Goal: Transaction & Acquisition: Purchase product/service

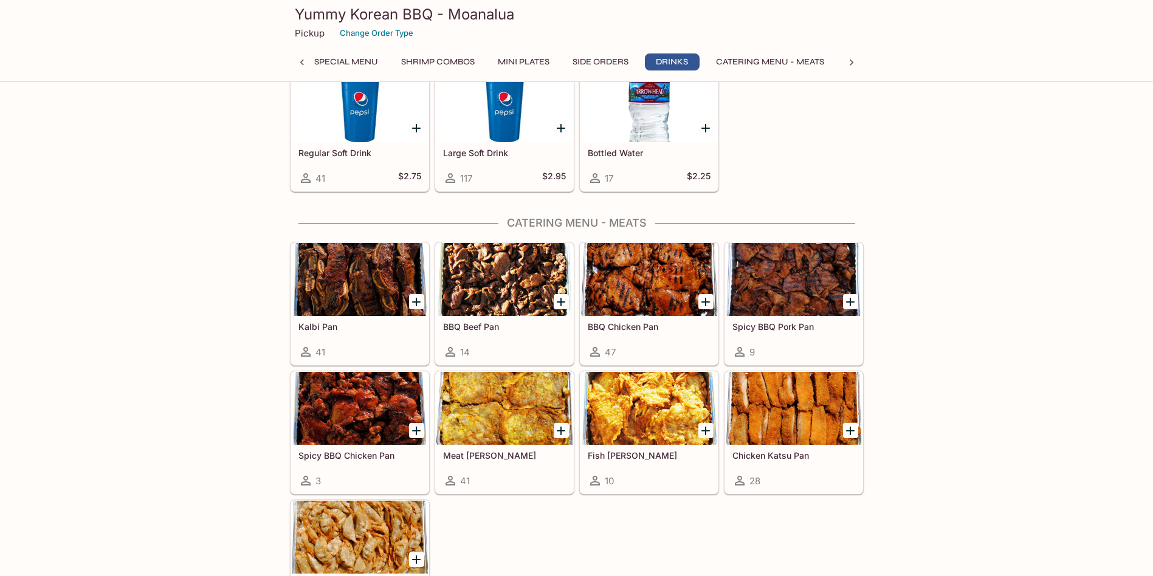
scroll to position [0, 410]
click at [308, 61] on div at bounding box center [302, 62] width 24 height 18
click at [295, 63] on div at bounding box center [302, 62] width 24 height 18
click at [346, 63] on button "Entrees" at bounding box center [346, 61] width 55 height 17
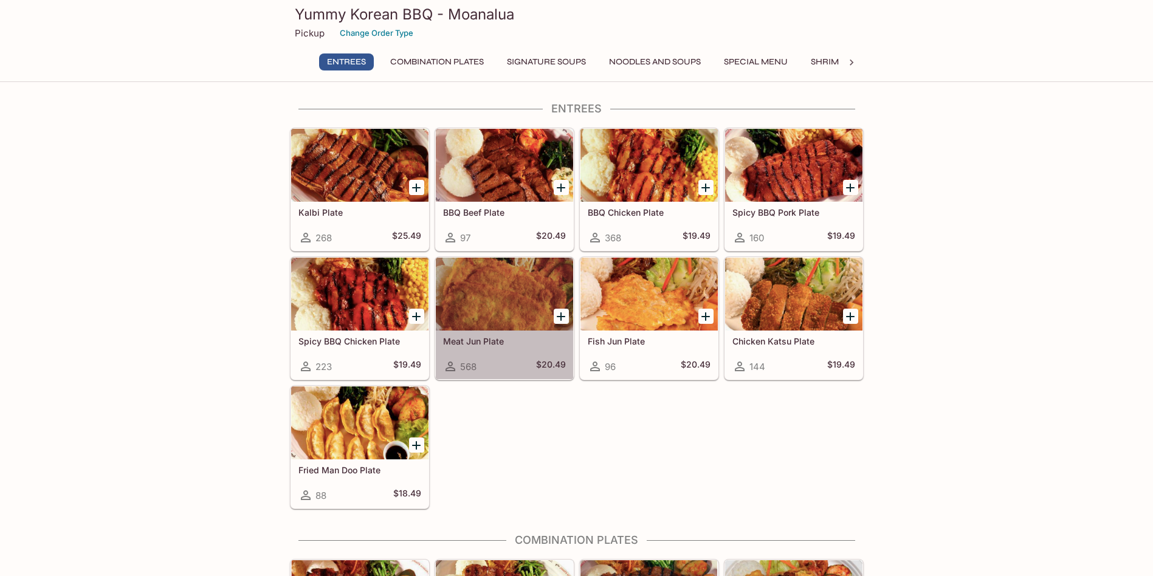
click at [506, 297] on div at bounding box center [504, 294] width 137 height 73
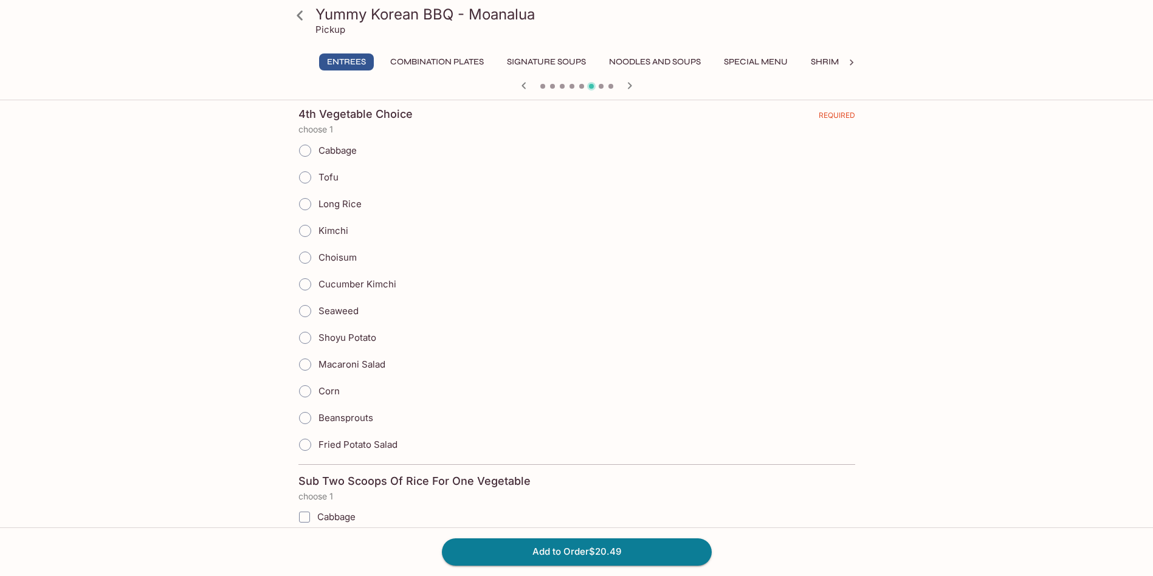
scroll to position [1458, 0]
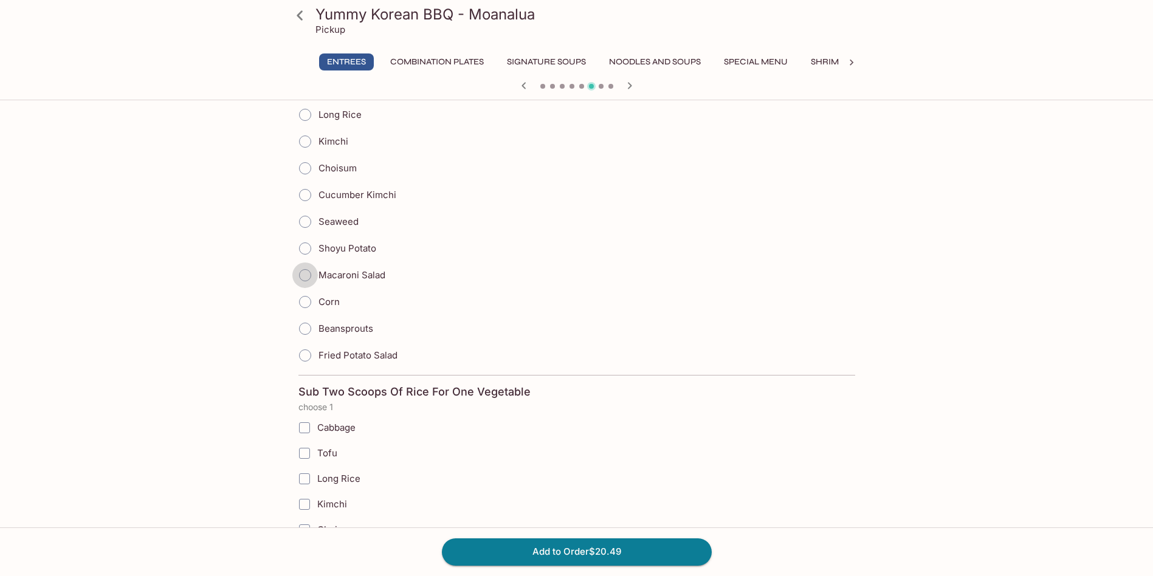
click at [306, 273] on input "Macaroni Salad" at bounding box center [305, 276] width 26 height 26
radio input "true"
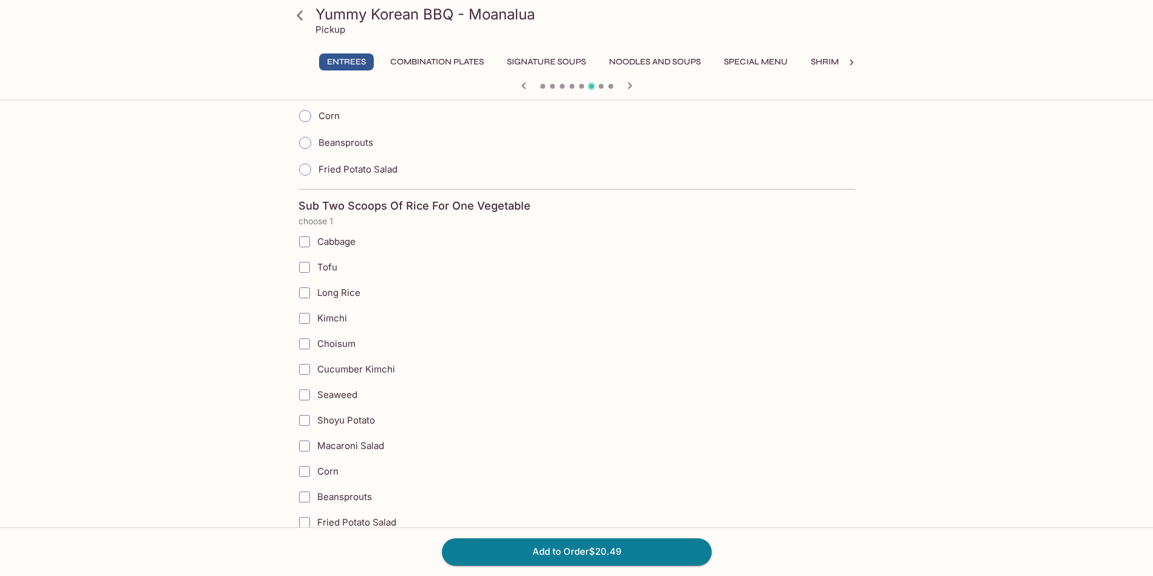
scroll to position [1702, 0]
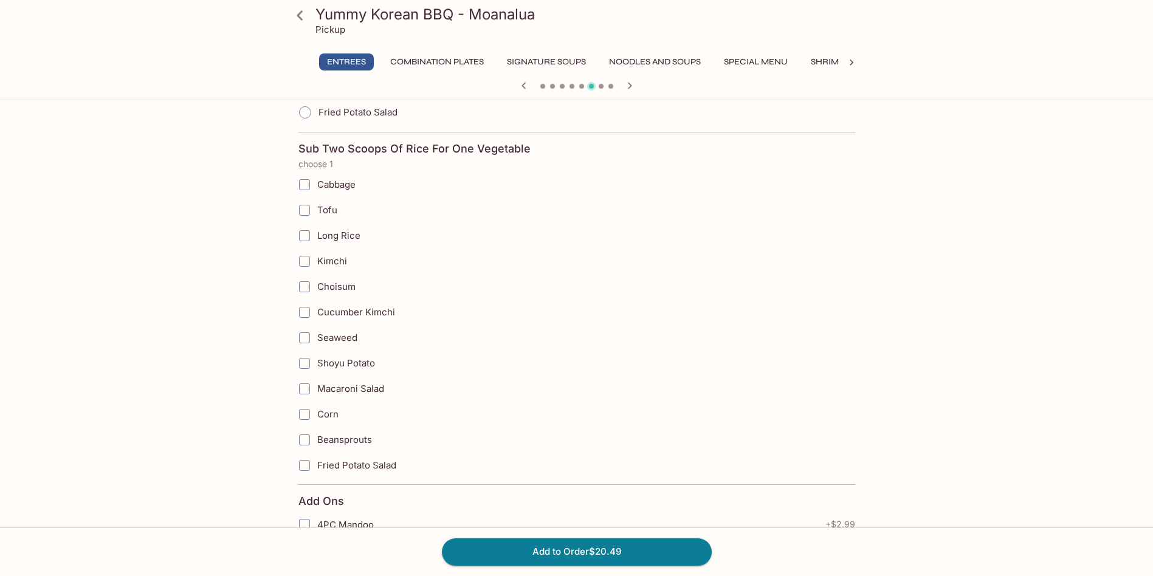
click at [306, 386] on input "Macaroni Salad" at bounding box center [304, 389] width 24 height 24
checkbox input "true"
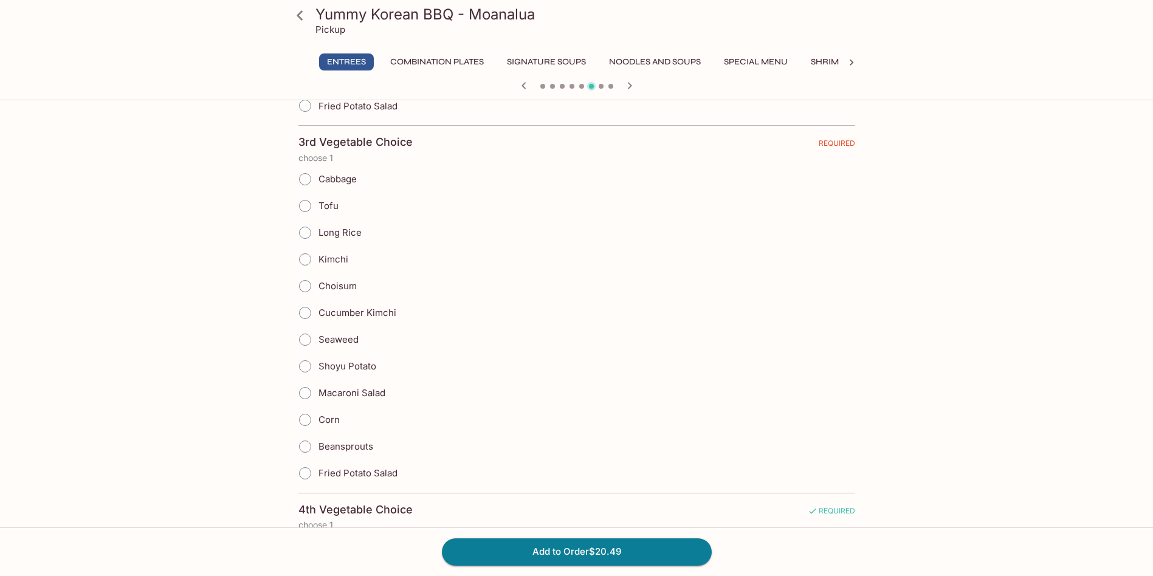
scroll to position [972, 0]
click at [305, 237] on input "Long Rice" at bounding box center [305, 234] width 26 height 26
radio input "true"
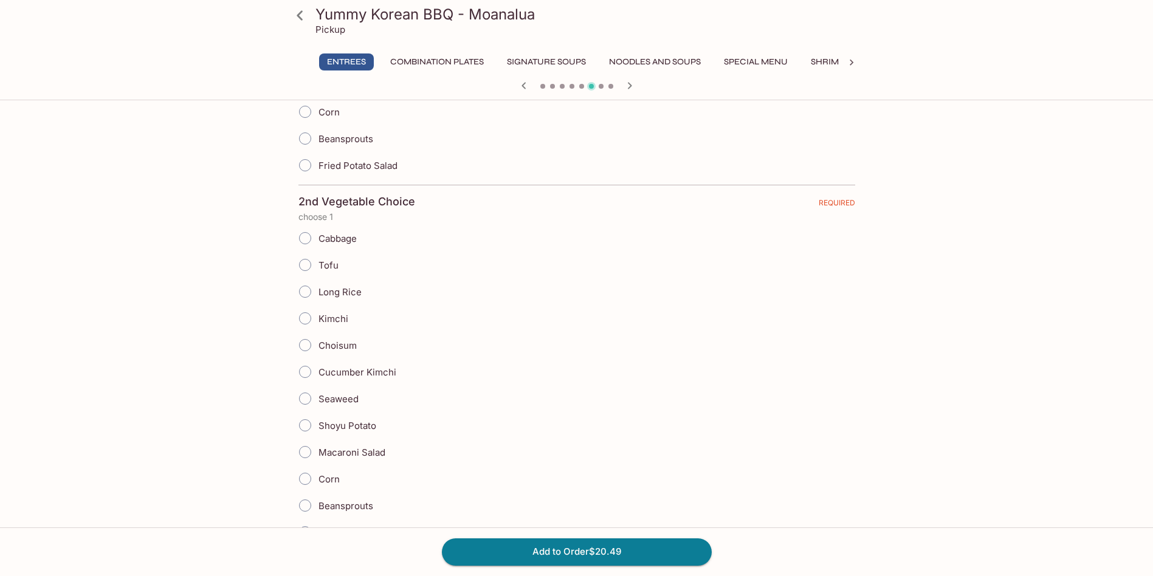
click at [307, 297] on input "Long Rice" at bounding box center [305, 292] width 26 height 26
radio input "true"
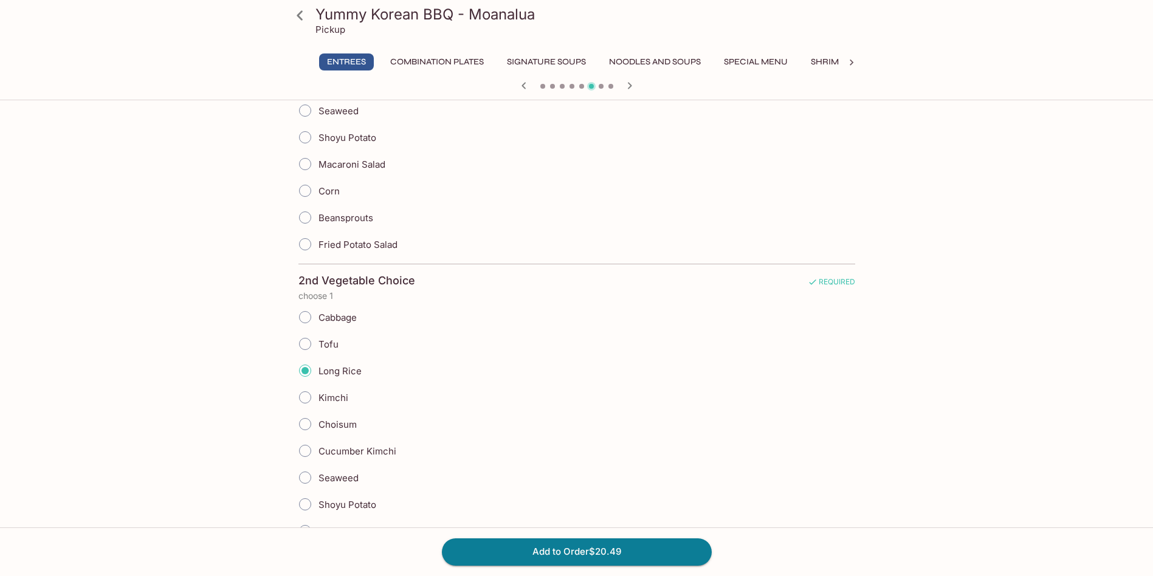
scroll to position [243, 0]
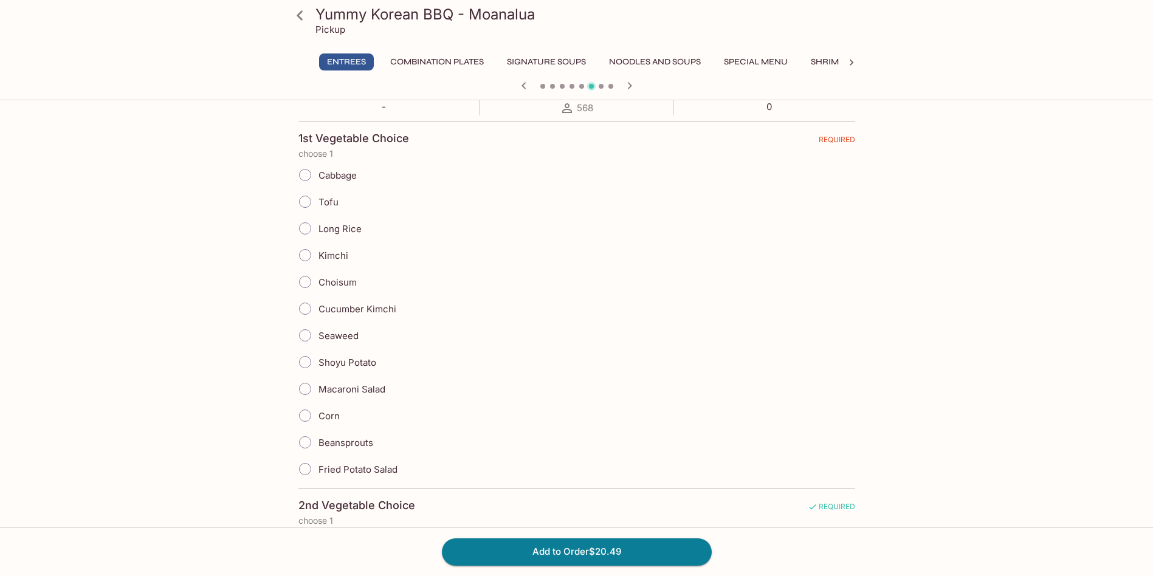
click at [304, 227] on input "Long Rice" at bounding box center [305, 229] width 26 height 26
radio input "true"
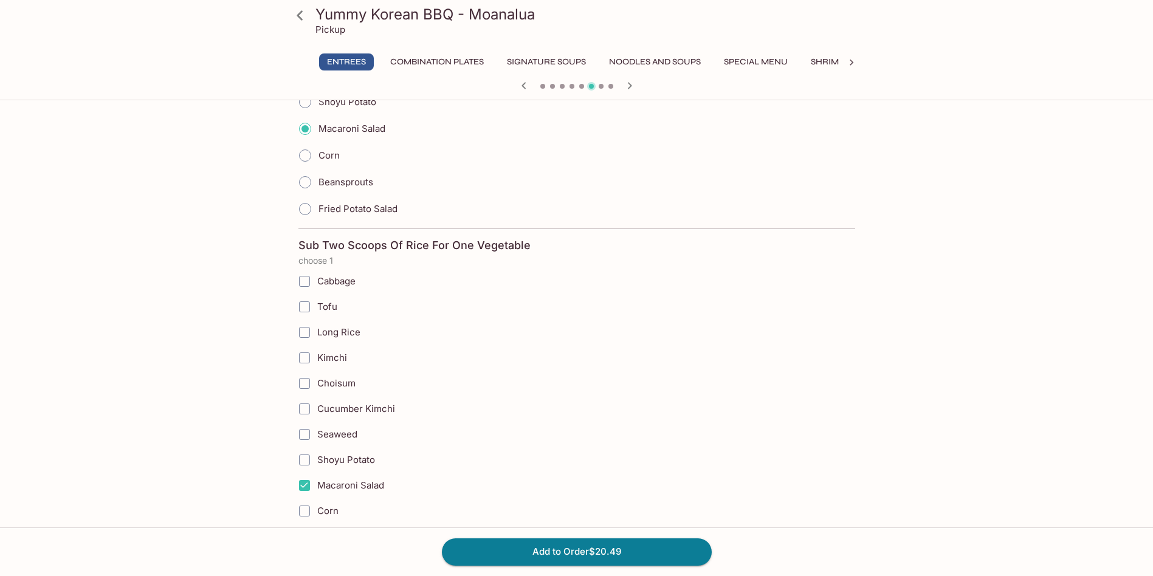
scroll to position [1702, 0]
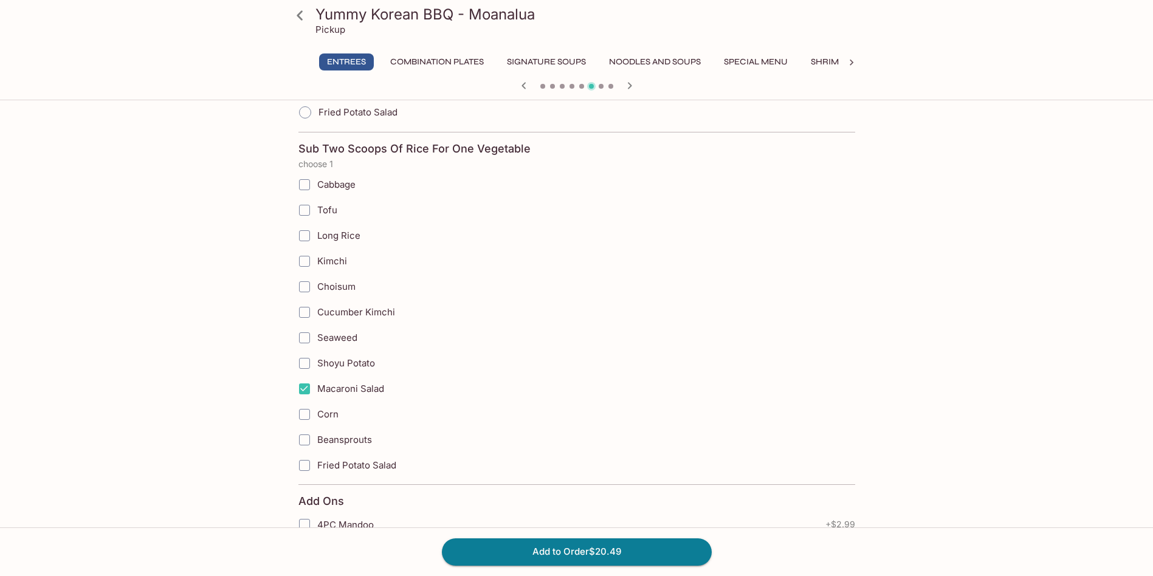
click at [307, 382] on input "Macaroni Salad" at bounding box center [304, 389] width 24 height 24
checkbox input "false"
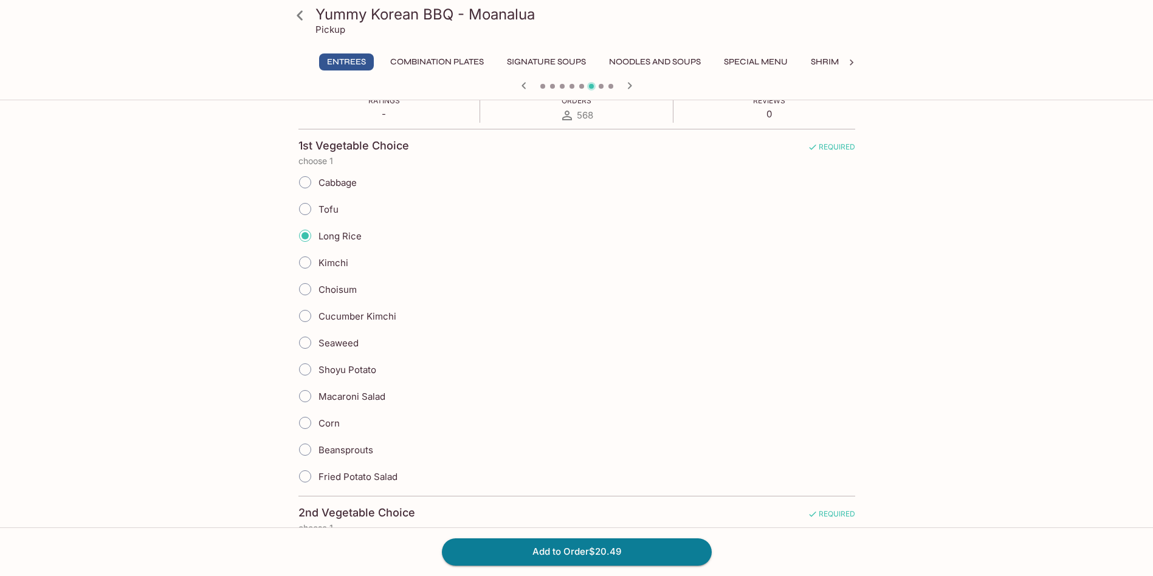
scroll to position [182, 0]
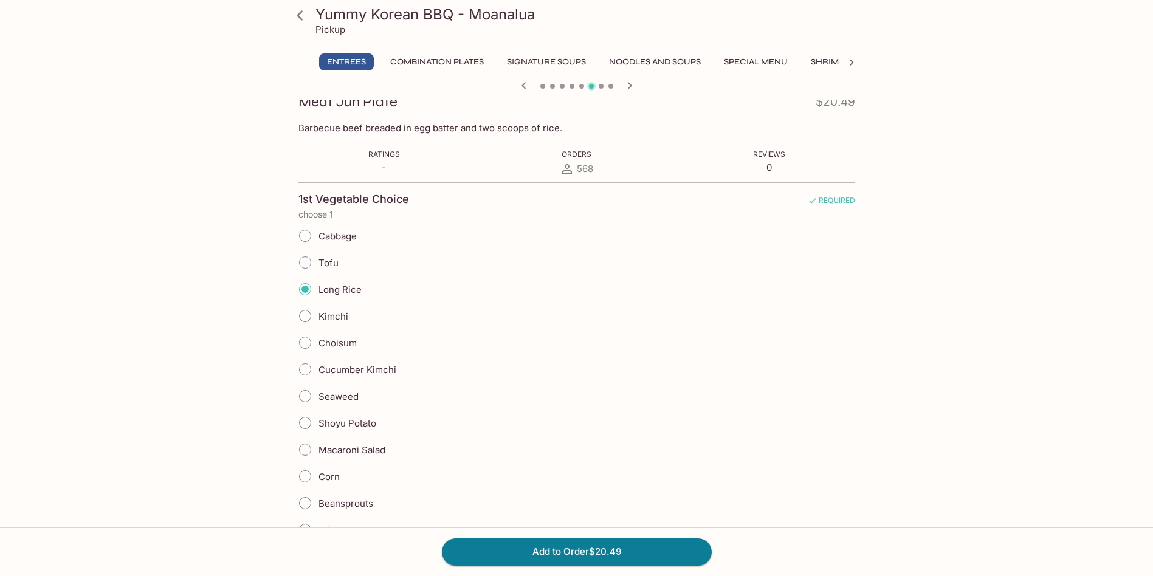
click at [345, 446] on span "Macaroni Salad" at bounding box center [351, 450] width 67 height 12
click at [318, 446] on input "Macaroni Salad" at bounding box center [305, 450] width 26 height 26
radio input "true"
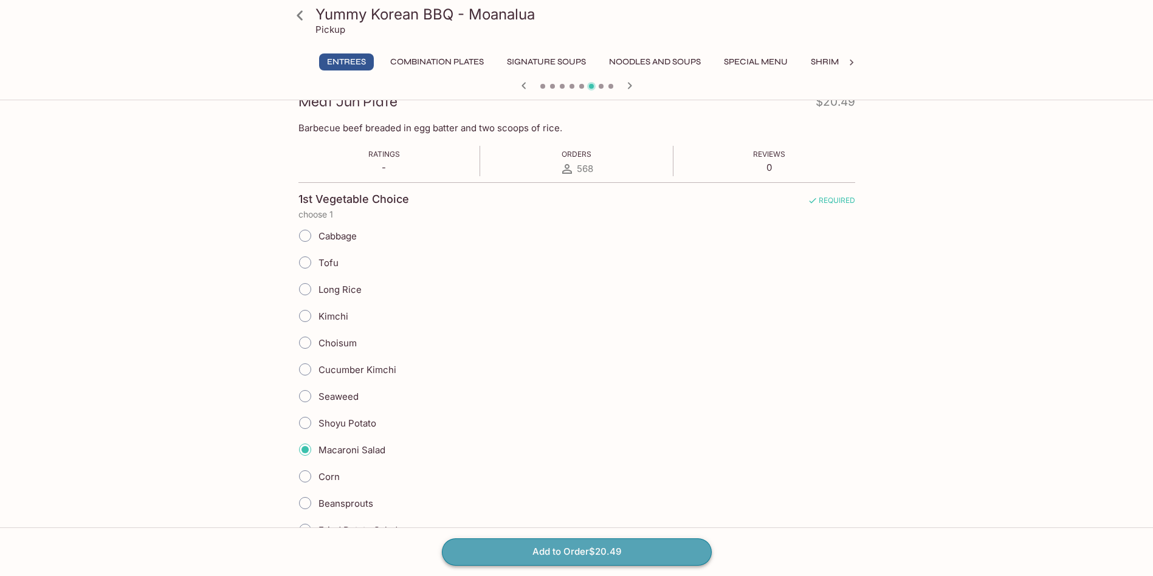
click at [579, 553] on button "Add to Order $20.49" at bounding box center [577, 551] width 270 height 27
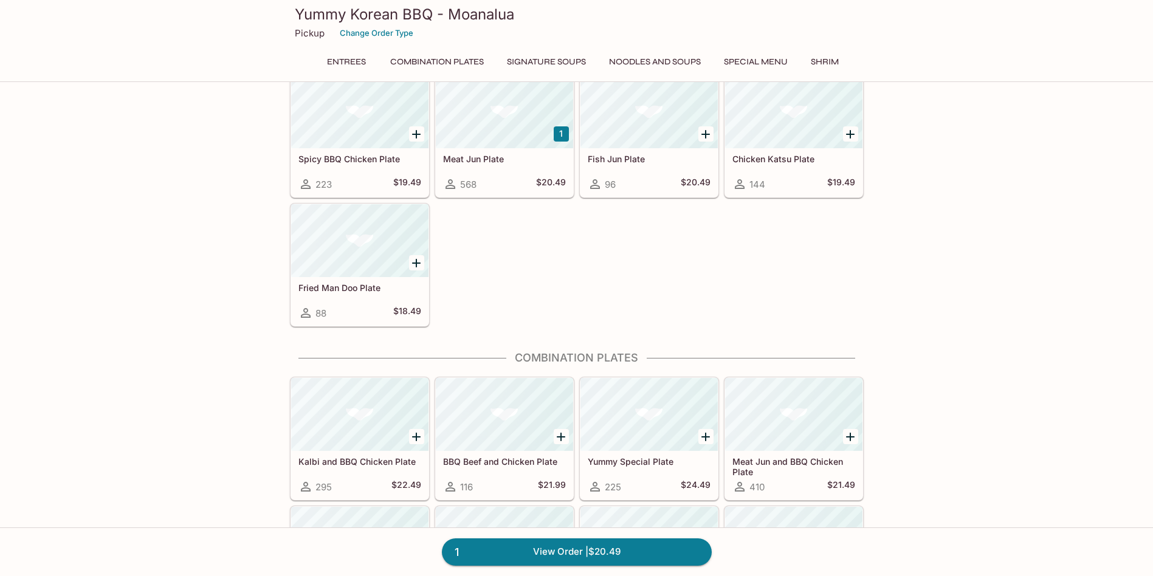
scroll to position [92, 0]
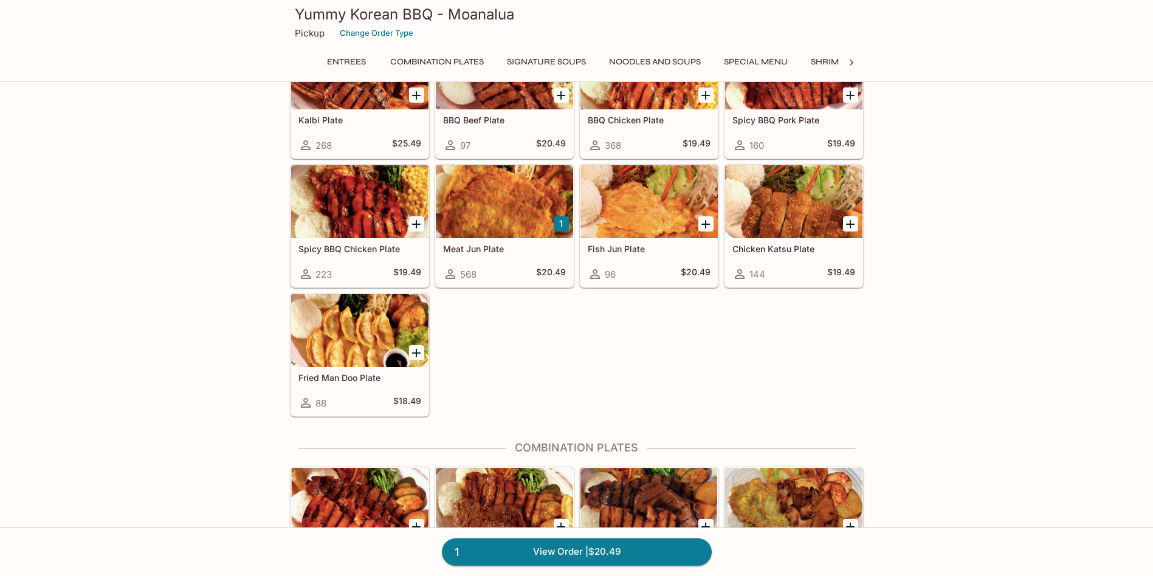
click at [379, 320] on div at bounding box center [359, 330] width 137 height 73
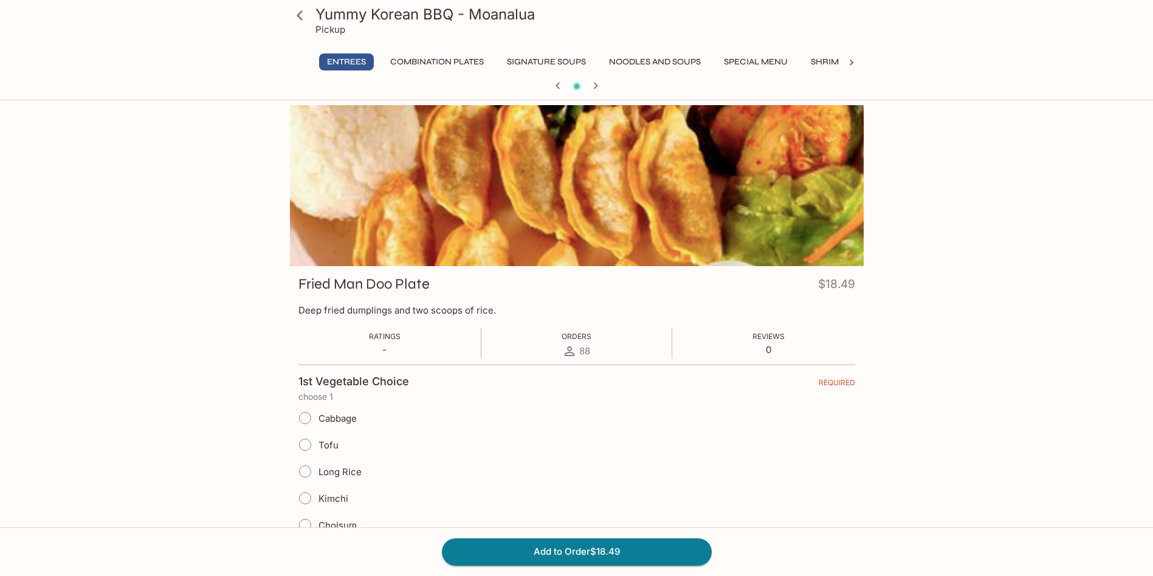
click at [298, 10] on icon at bounding box center [299, 15] width 21 height 21
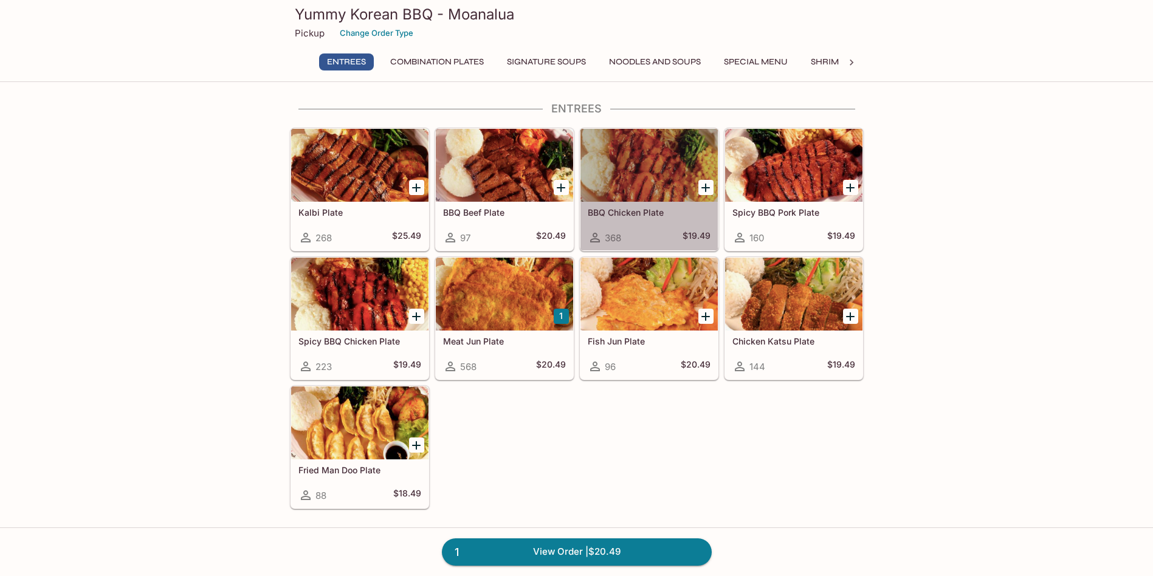
click at [682, 189] on div at bounding box center [648, 165] width 137 height 73
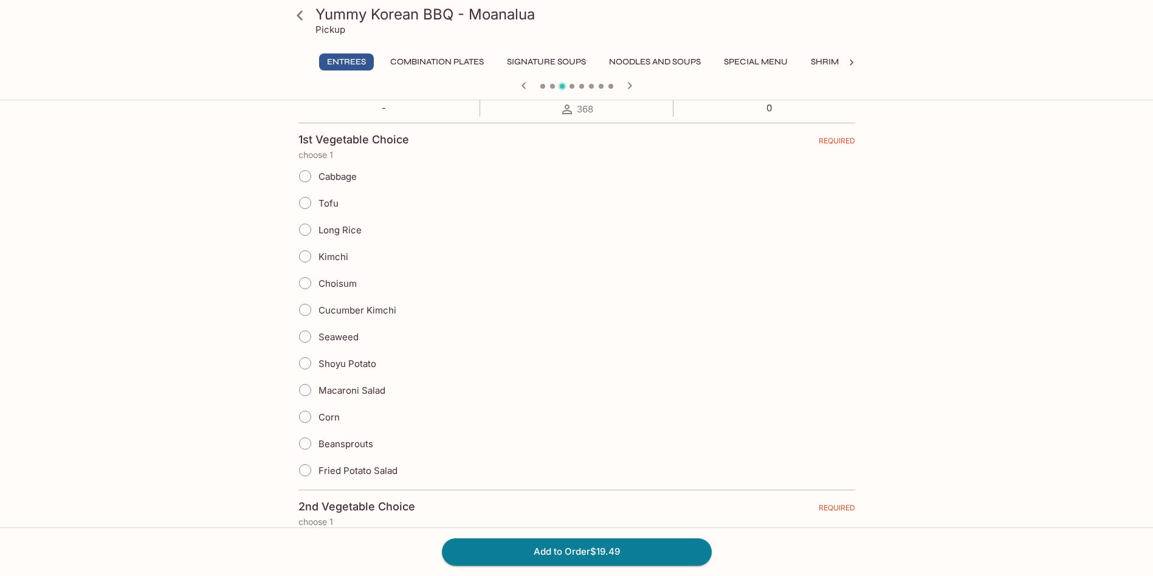
scroll to position [243, 0]
click at [306, 362] on input "Shoyu Potato" at bounding box center [305, 362] width 26 height 26
radio input "true"
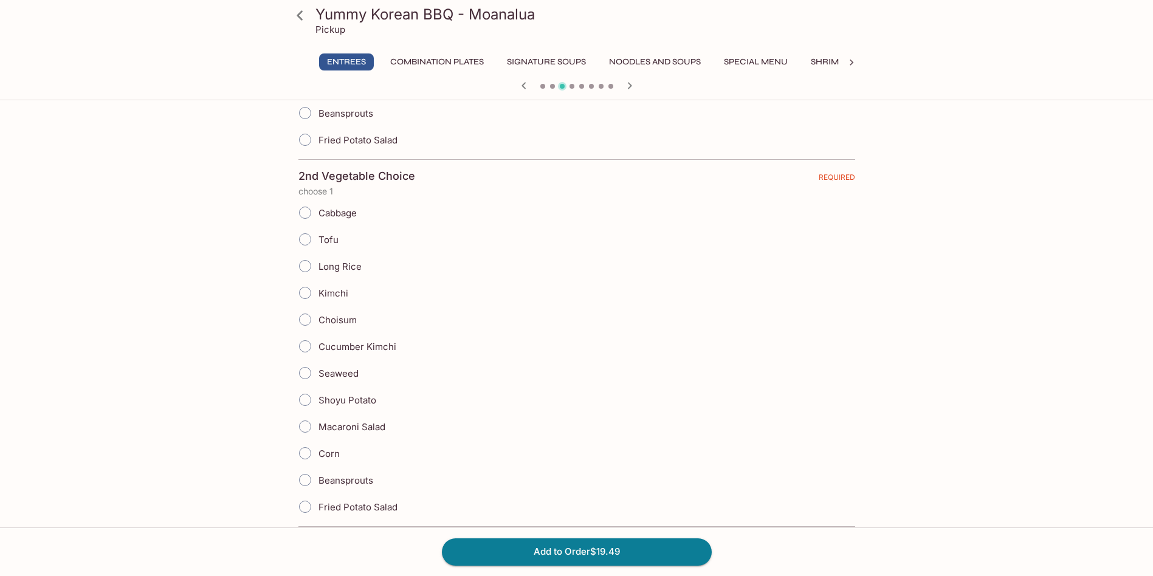
scroll to position [608, 0]
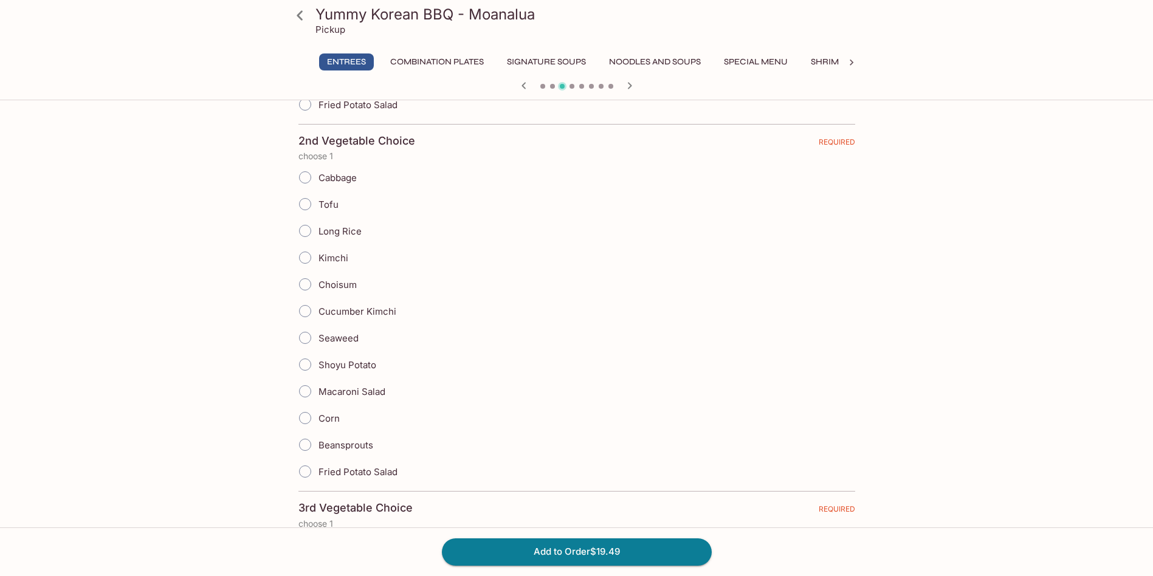
click at [309, 387] on input "Macaroni Salad" at bounding box center [305, 392] width 26 height 26
radio input "true"
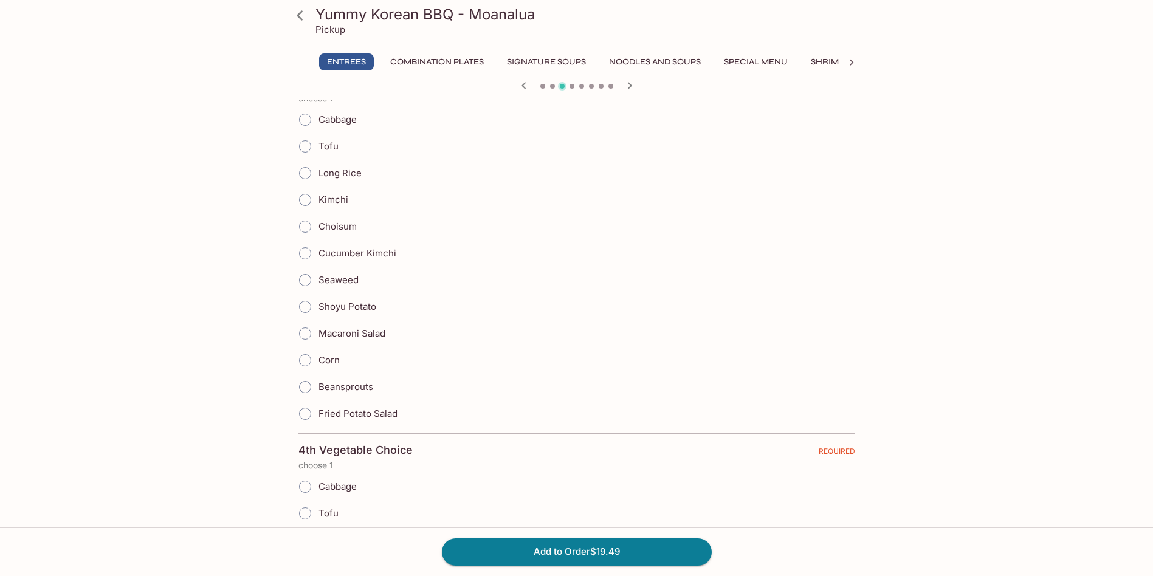
scroll to position [972, 0]
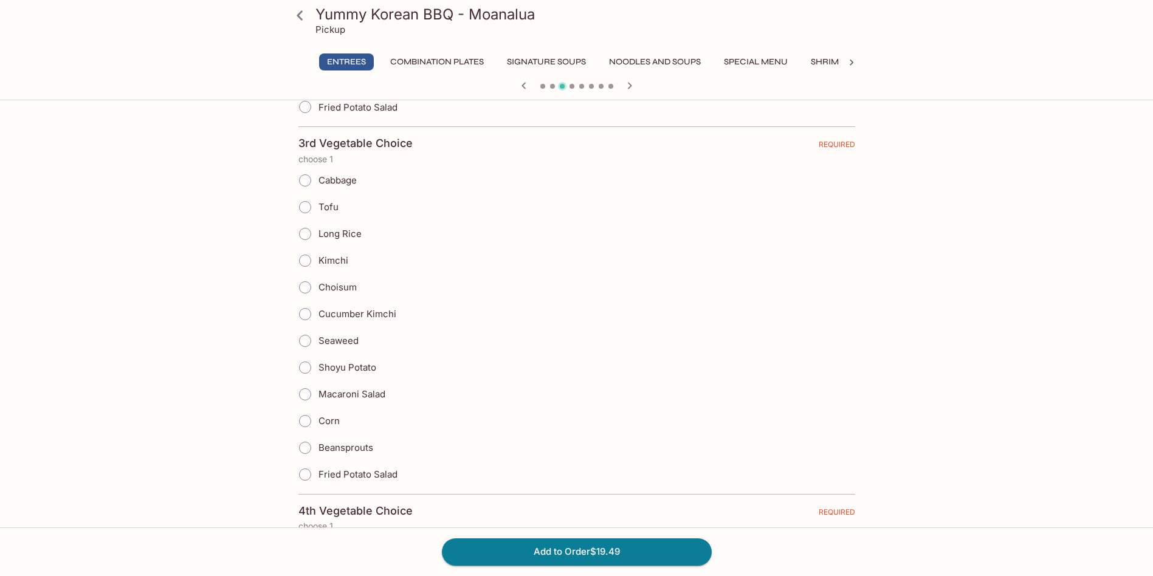
click at [300, 343] on input "Seaweed" at bounding box center [305, 341] width 26 height 26
radio input "true"
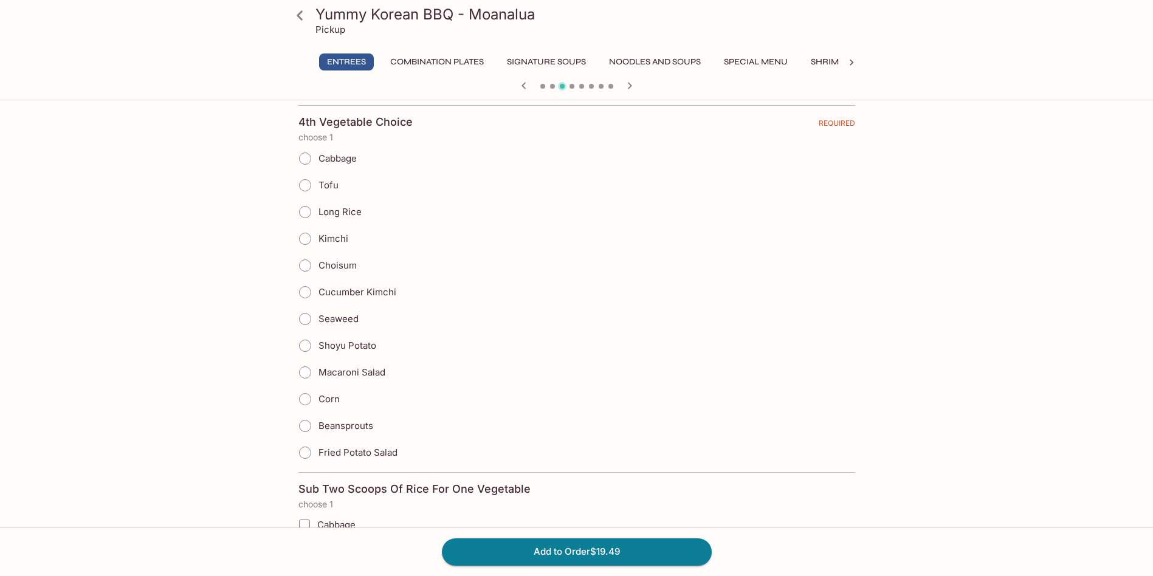
scroll to position [1458, 0]
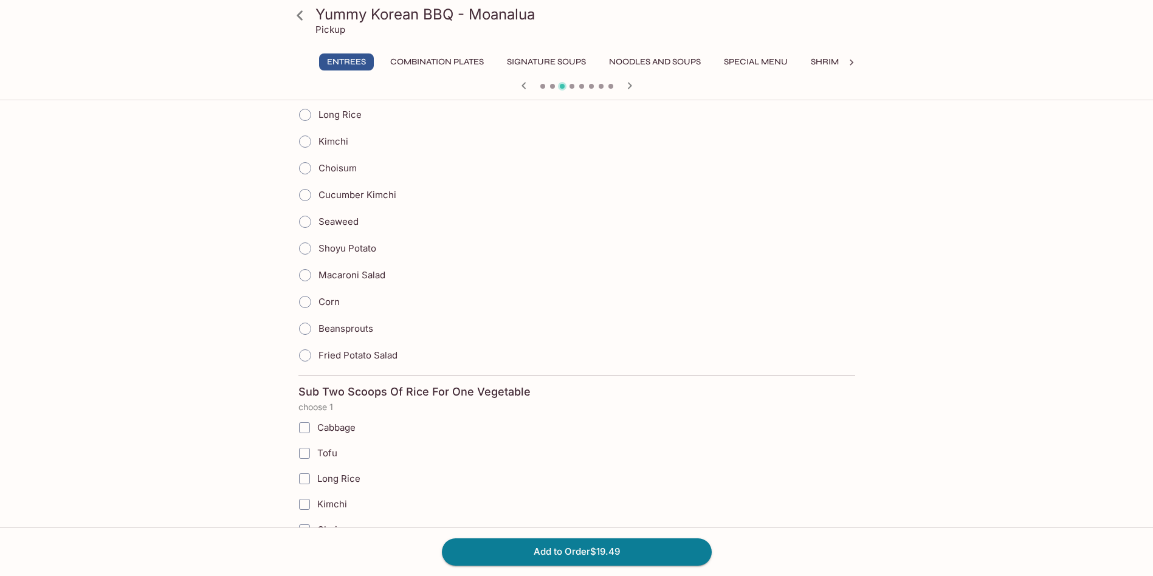
click at [306, 327] on input "Beansprouts" at bounding box center [305, 329] width 26 height 26
radio input "true"
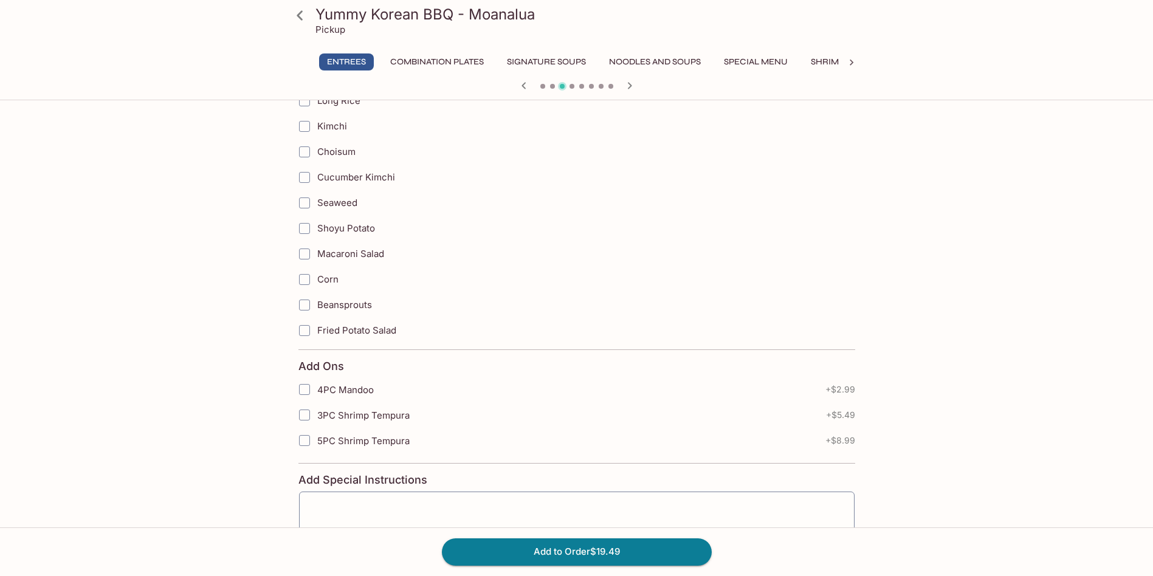
scroll to position [1932, 0]
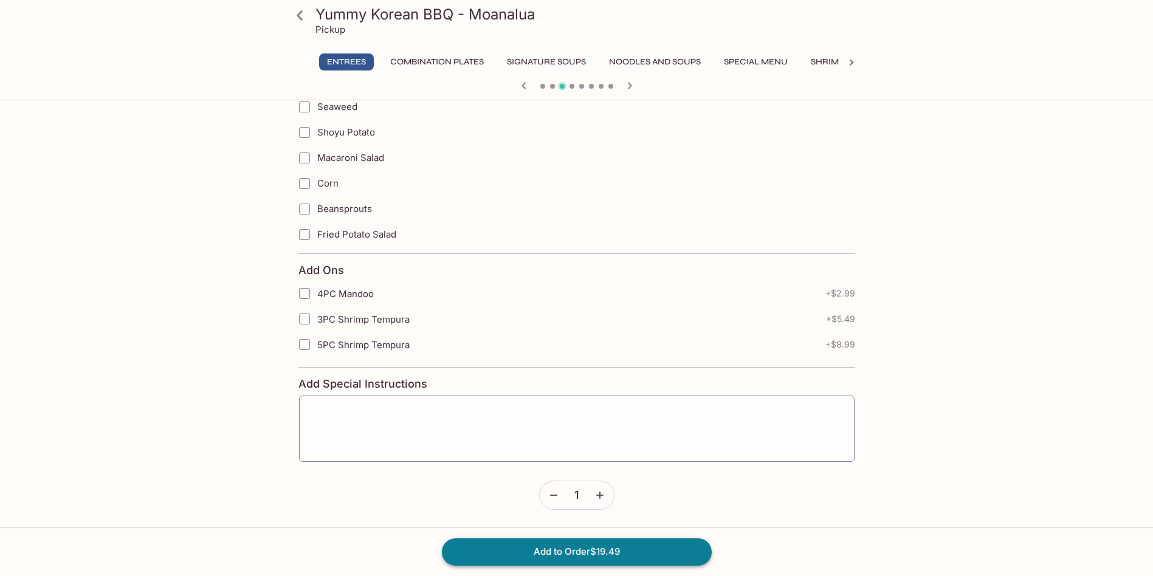
click at [591, 550] on button "Add to Order $19.49" at bounding box center [577, 551] width 270 height 27
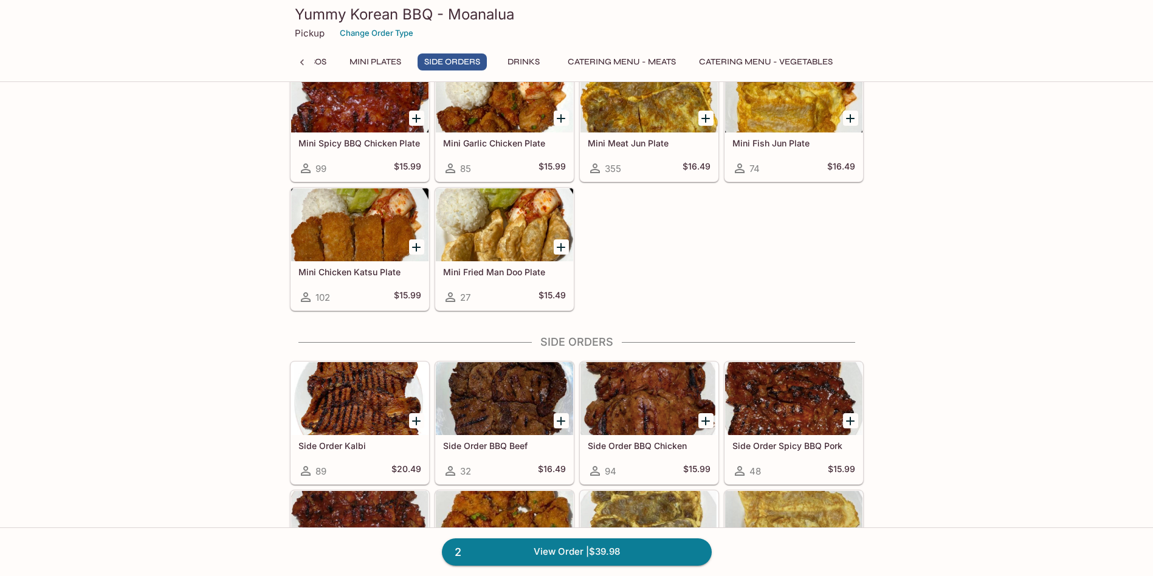
scroll to position [1888, 0]
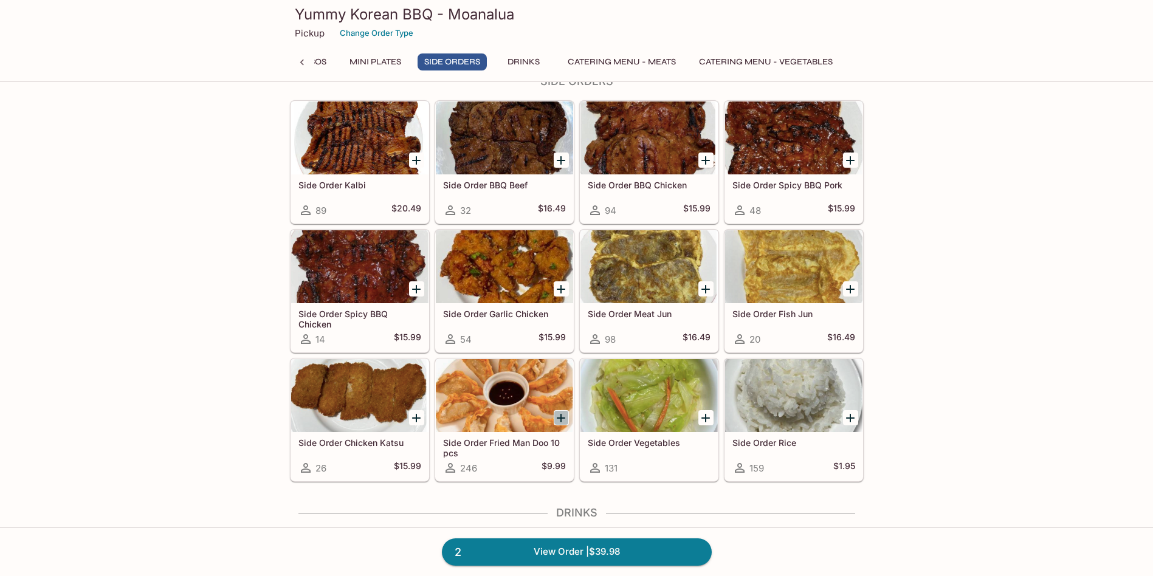
click at [562, 416] on icon "Add Side Order Fried Man Doo 10 pcs" at bounding box center [561, 418] width 9 height 9
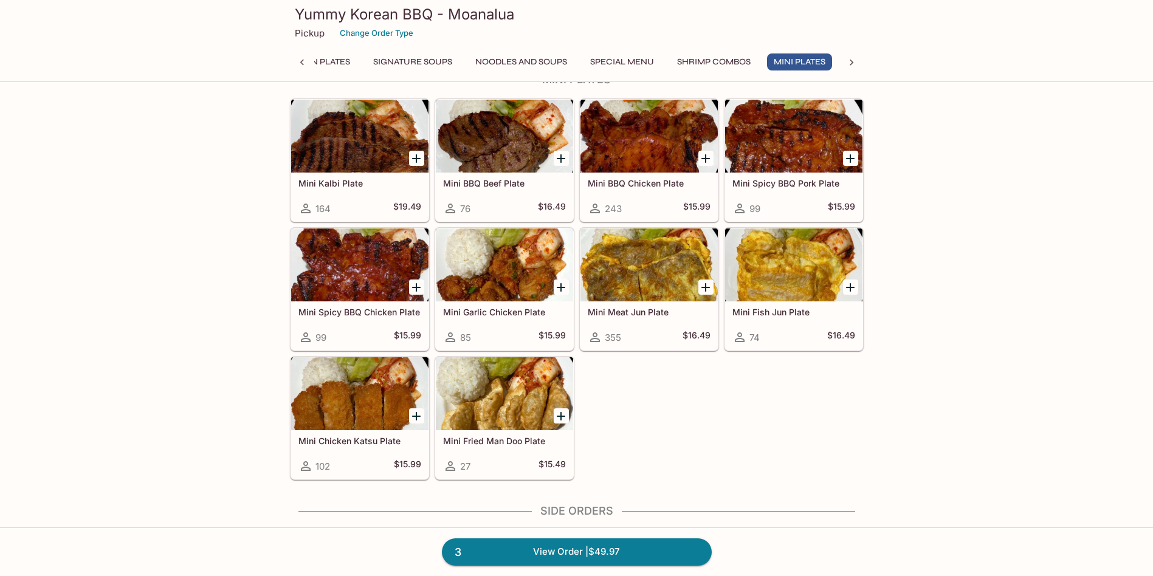
scroll to position [1398, 0]
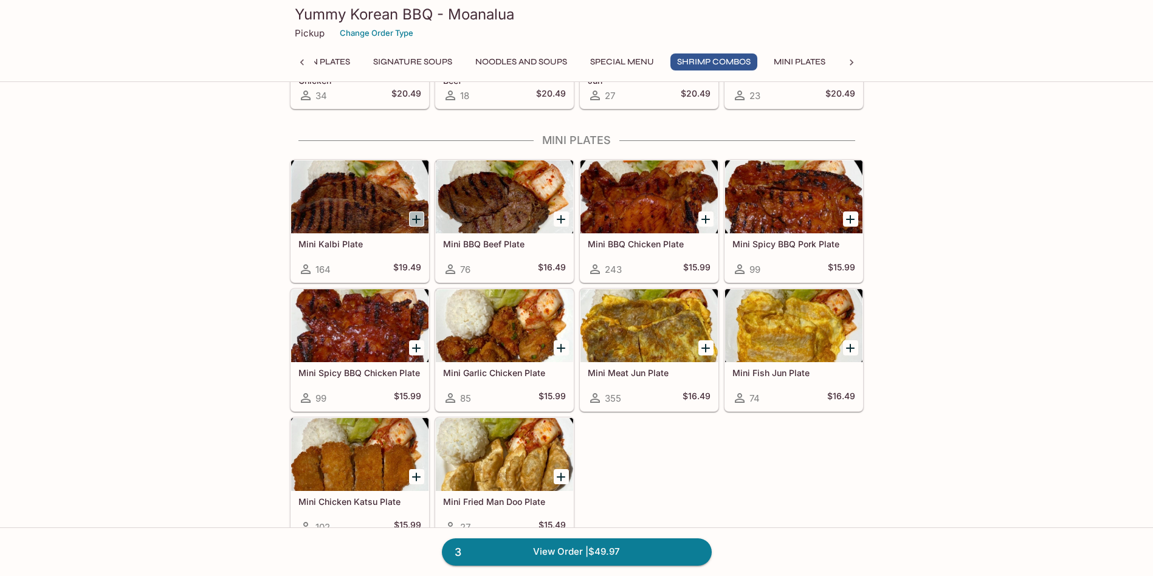
click at [415, 219] on icon "Add Mini Kalbi Plate" at bounding box center [416, 219] width 9 height 9
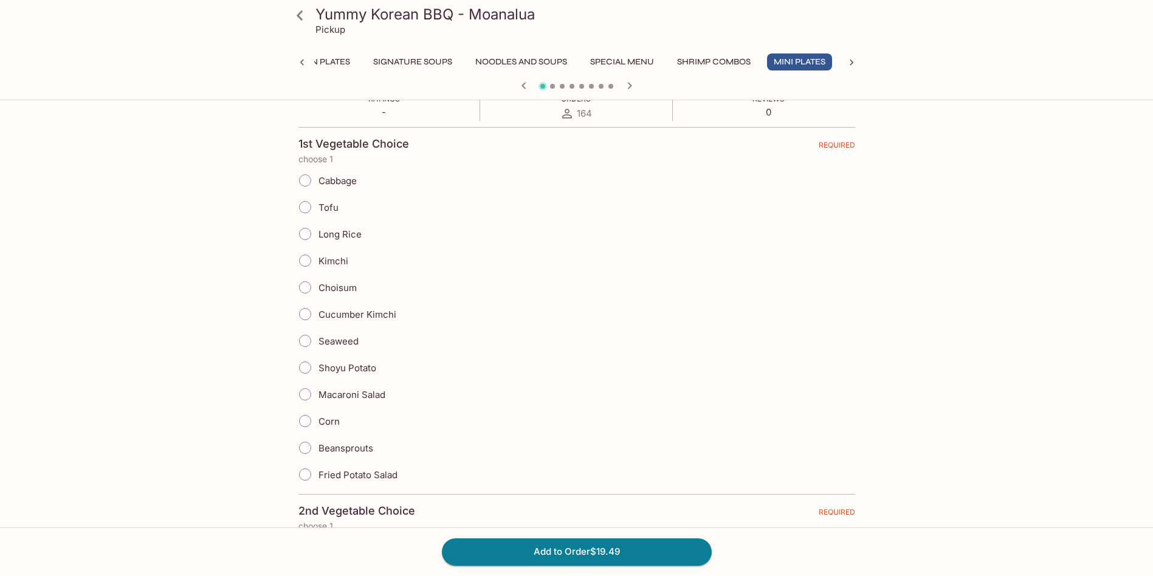
scroll to position [243, 0]
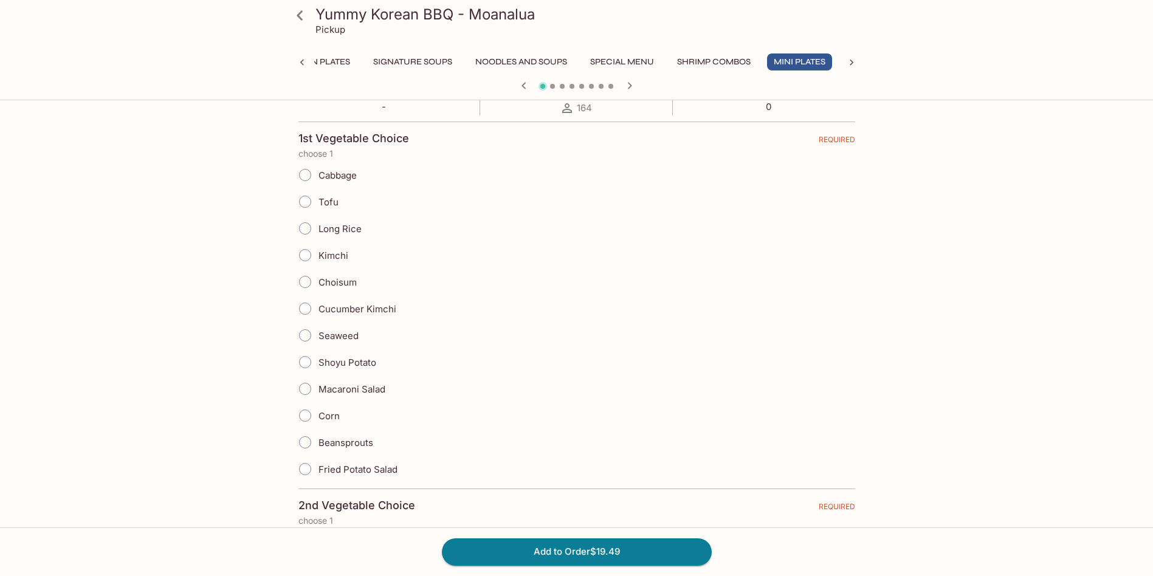
click at [304, 387] on input "Macaroni Salad" at bounding box center [305, 389] width 26 height 26
radio input "true"
click at [310, 258] on input "Kimchi" at bounding box center [305, 255] width 26 height 26
radio input "true"
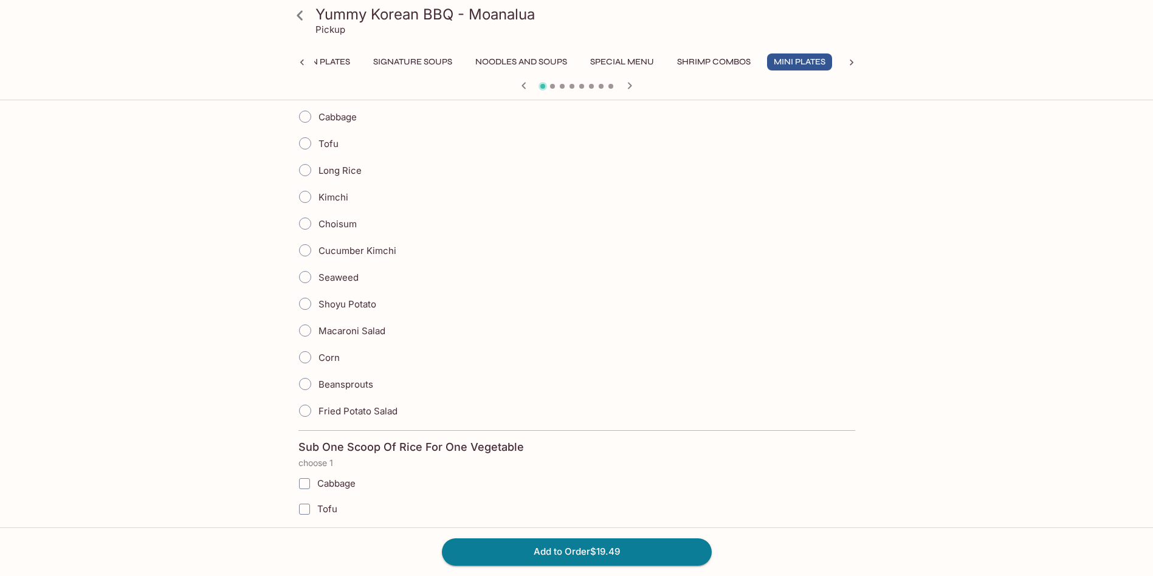
scroll to position [608, 0]
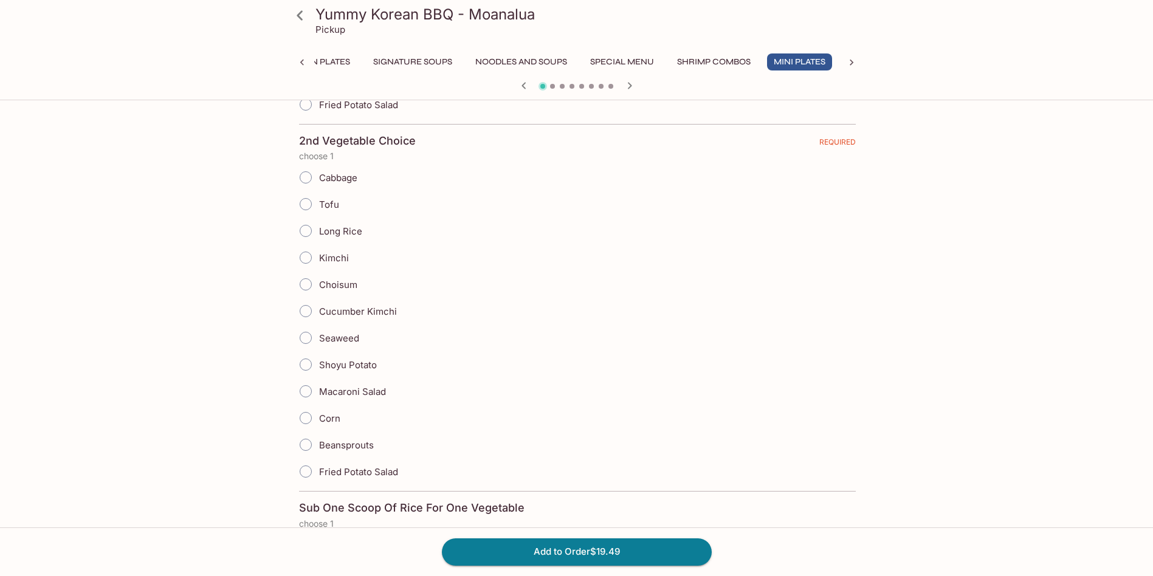
click at [328, 331] on label "Seaweed" at bounding box center [325, 338] width 67 height 27
click at [832, 62] on button "Mini Plates" at bounding box center [799, 61] width 65 height 17
click at [304, 332] on input "Seaweed" at bounding box center [305, 338] width 26 height 26
radio input "true"
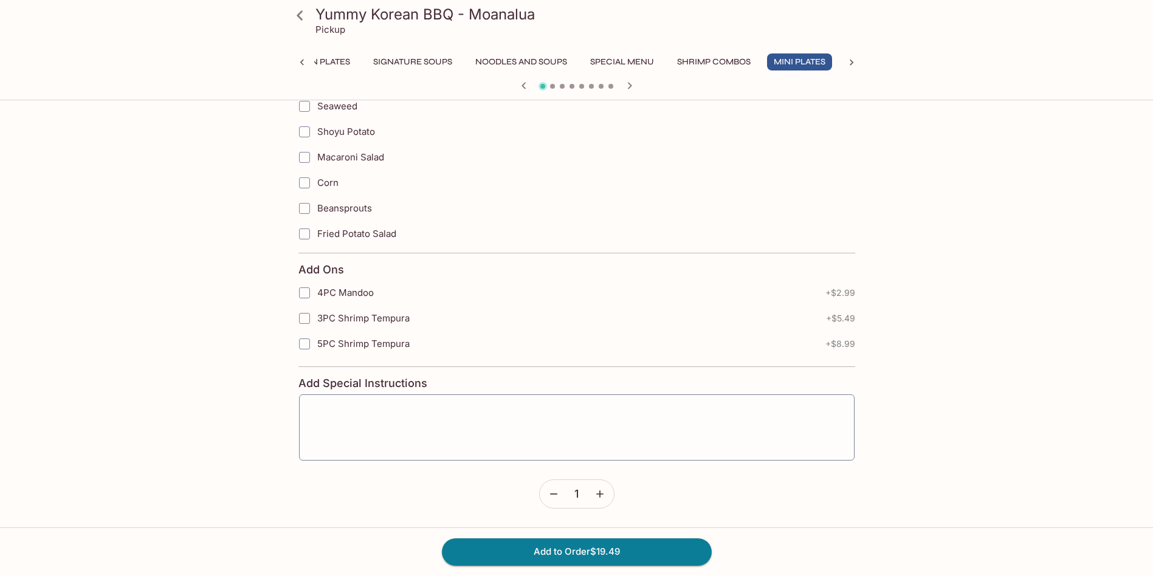
scroll to position [1215, 0]
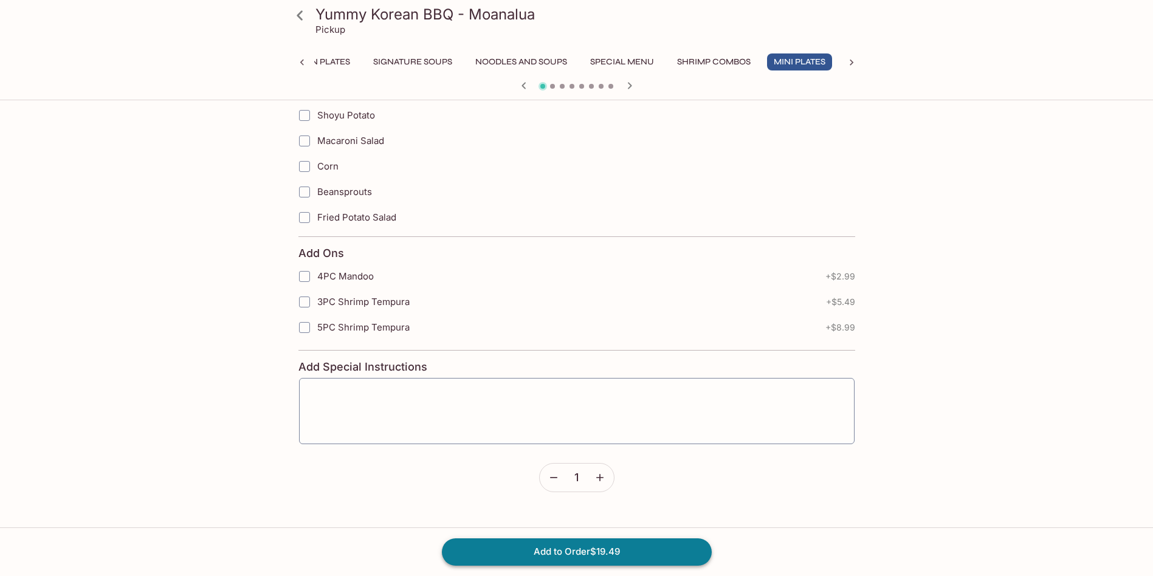
click at [594, 552] on button "Add to Order $19.49" at bounding box center [577, 551] width 270 height 27
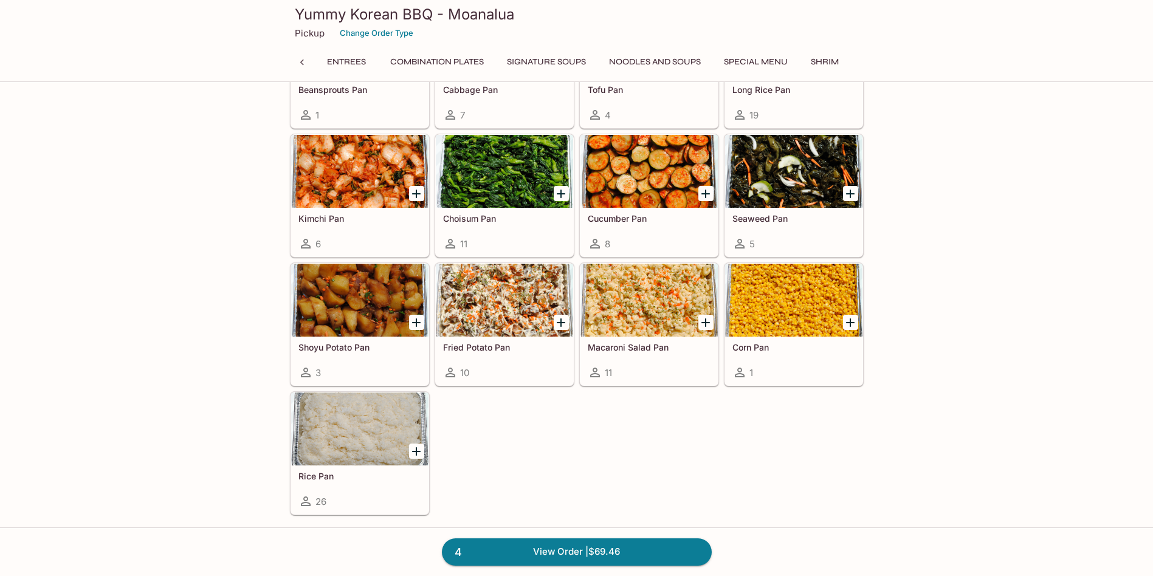
scroll to position [0, 568]
click at [663, 563] on link "4 View Order | $69.46" at bounding box center [577, 551] width 270 height 27
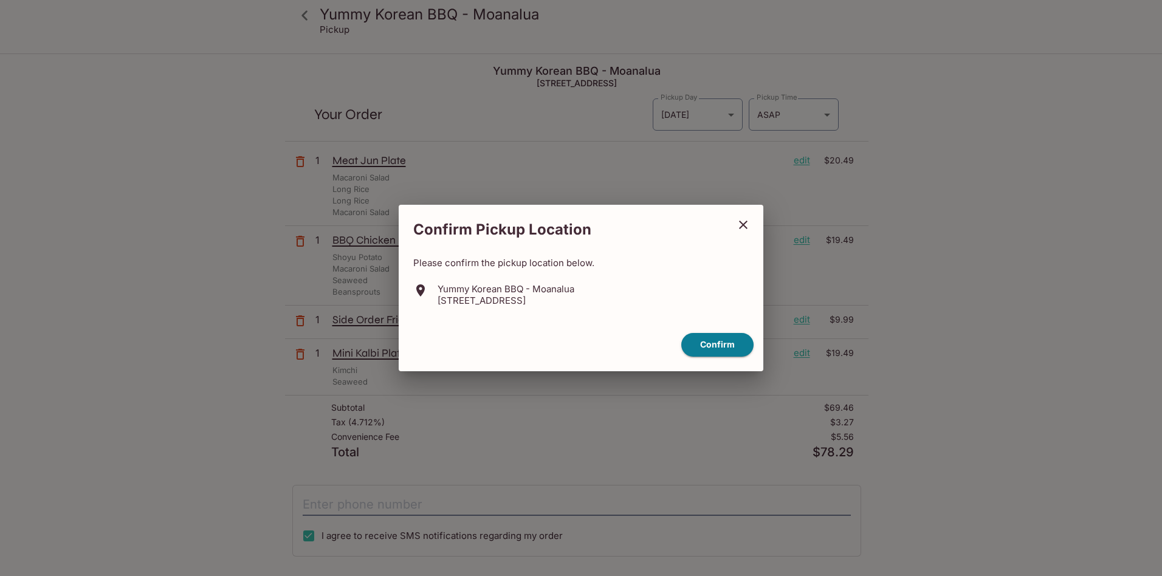
drag, startPoint x: 535, startPoint y: 289, endPoint x: 616, endPoint y: 300, distance: 81.6
click at [616, 300] on div "Yummy Korean BBQ - Moanalua 930 Valkenburgh St, Honolulu, HI 96818" at bounding box center [580, 294] width 335 height 23
copy div "Moanalua 930 Valkenburgh St, Honolulu, HI 96818"
click at [701, 342] on button "Confirm" at bounding box center [717, 345] width 72 height 24
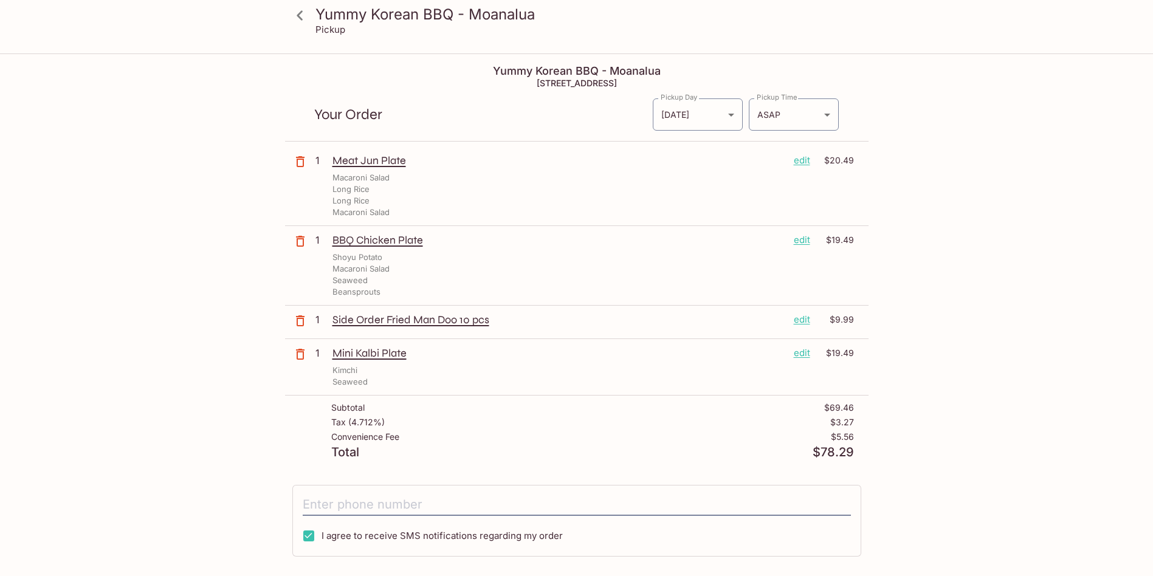
scroll to position [171, 0]
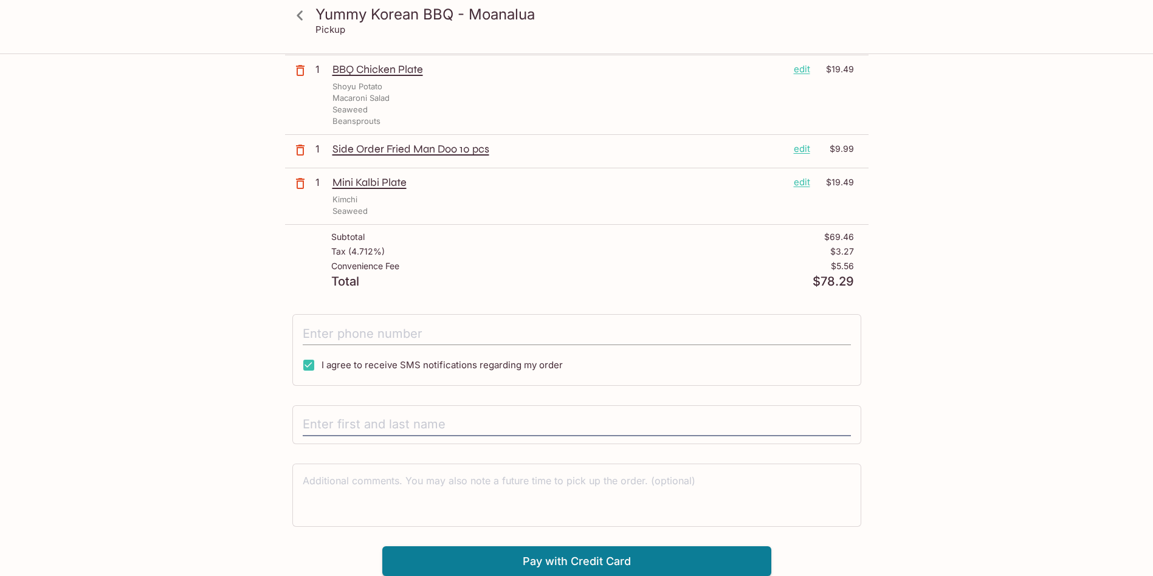
click at [357, 343] on input "tel" at bounding box center [577, 333] width 548 height 23
type input "(808) 451-7926"
click at [306, 373] on input "I agree to receive SMS notifications regarding my order" at bounding box center [309, 365] width 24 height 24
checkbox input "false"
click at [331, 421] on input "text" at bounding box center [577, 424] width 548 height 23
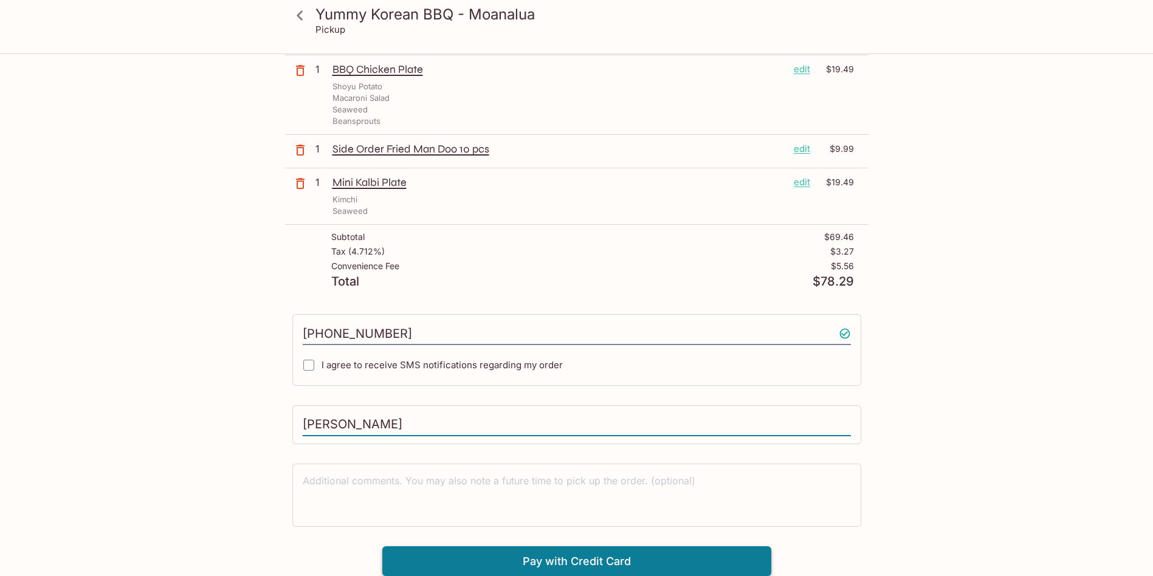
type input "kai rumbuc"
click at [490, 559] on button "Pay with Credit Card" at bounding box center [576, 561] width 389 height 30
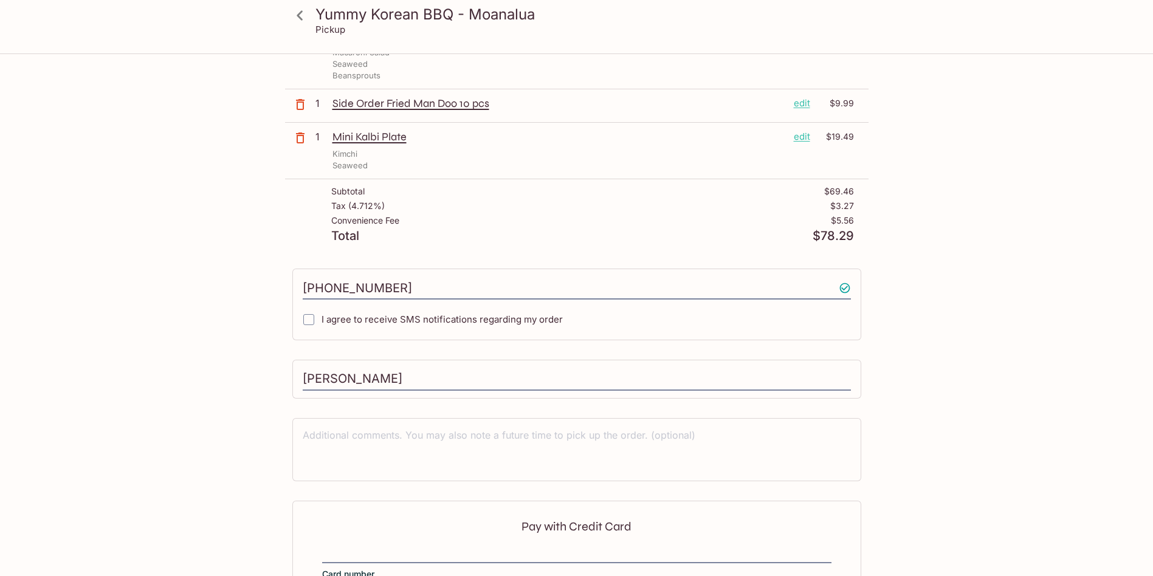
scroll to position [354, 0]
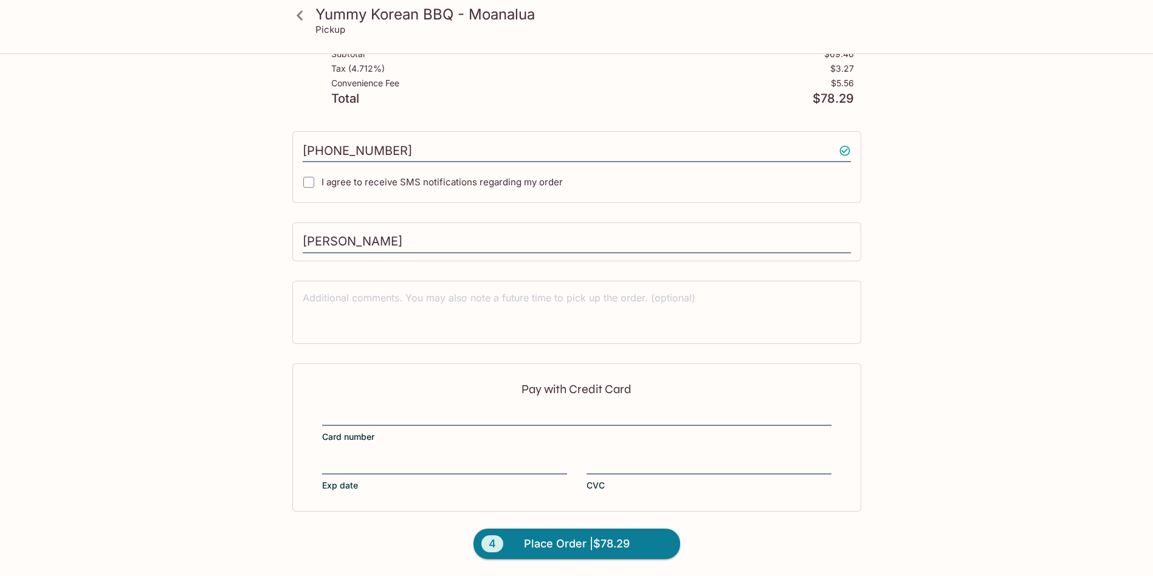
click at [448, 410] on div at bounding box center [576, 418] width 509 height 17
click at [448, 410] on input "Card number" at bounding box center [576, 410] width 509 height 1
click at [607, 554] on button "4 Place Order | $78.29" at bounding box center [576, 544] width 207 height 30
